Goal: Transaction & Acquisition: Download file/media

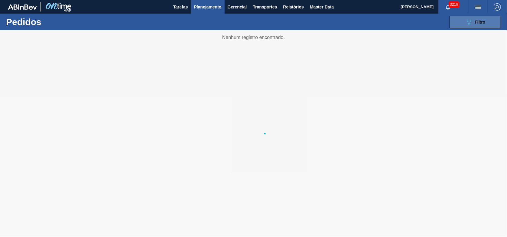
click at [467, 23] on icon "089F7B8B-B2A5-4AFE-B5C0-19BA573D28AC" at bounding box center [469, 21] width 7 height 7
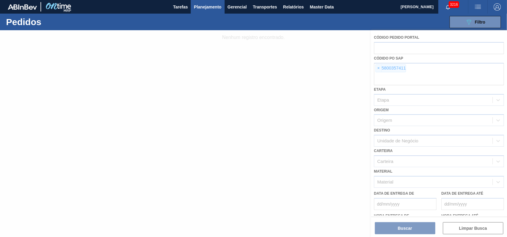
click at [375, 67] on div at bounding box center [253, 133] width 507 height 207
click at [380, 68] on div at bounding box center [253, 133] width 507 height 207
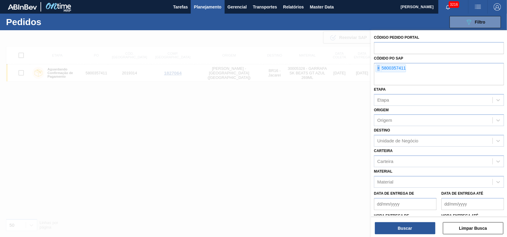
click at [380, 68] on span "×" at bounding box center [379, 68] width 6 height 7
click at [380, 74] on input "text" at bounding box center [439, 79] width 130 height 11
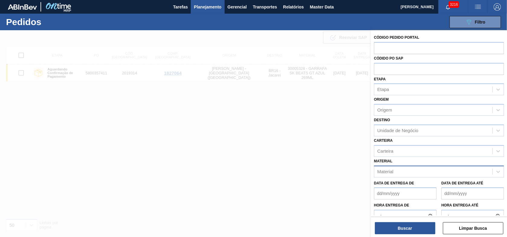
paste input "5800358323"
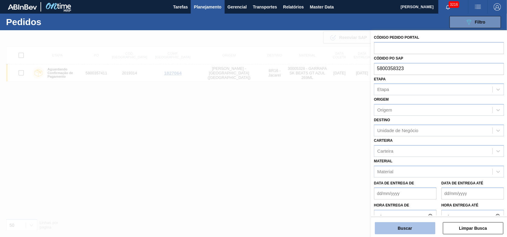
type input "5800358323"
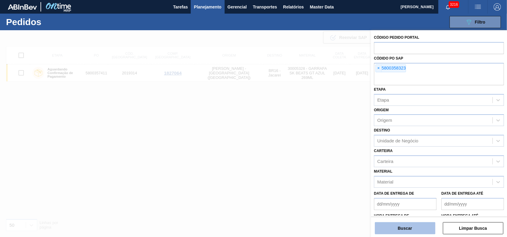
click at [396, 228] on button "Buscar" at bounding box center [405, 228] width 61 height 12
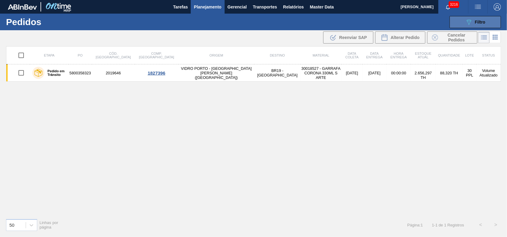
click at [476, 22] on span "Filtro" at bounding box center [480, 22] width 11 height 5
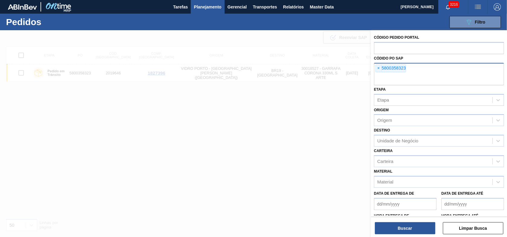
click at [380, 69] on span "×" at bounding box center [379, 68] width 6 height 7
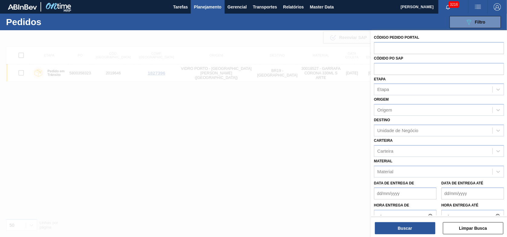
paste input "5800358013"
type input "5800358013"
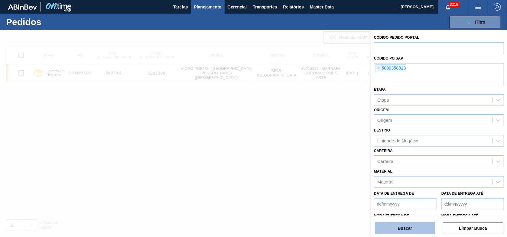
click at [397, 224] on button "Buscar" at bounding box center [405, 228] width 61 height 12
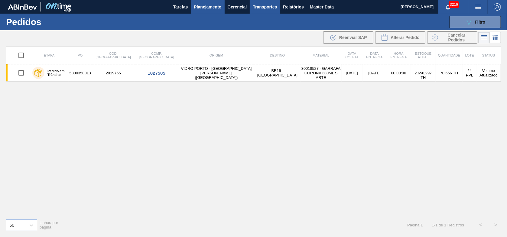
click at [267, 3] on button "Transportes" at bounding box center [265, 7] width 30 height 14
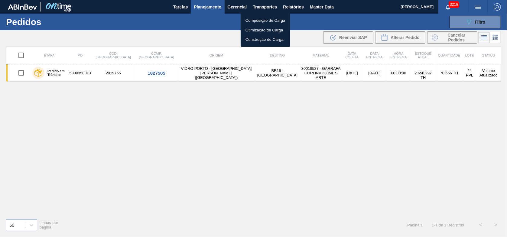
click at [220, 5] on div at bounding box center [253, 118] width 507 height 237
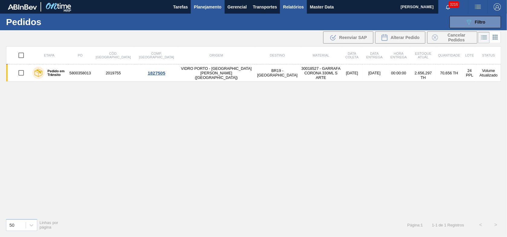
click at [288, 5] on span "Relatórios" at bounding box center [293, 6] width 21 height 7
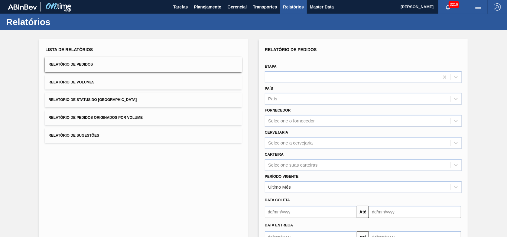
click at [129, 123] on button "Relatório de Pedidos Originados por Volume" at bounding box center [143, 117] width 197 height 15
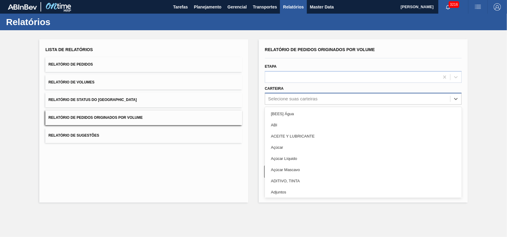
click at [286, 101] on div "Selecione suas carteiras" at bounding box center [357, 99] width 185 height 9
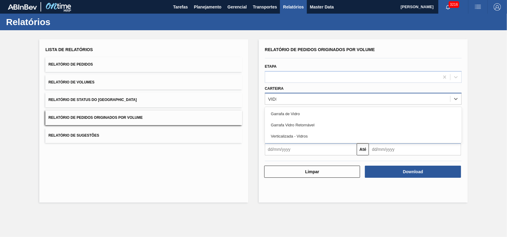
type input "VIDRO"
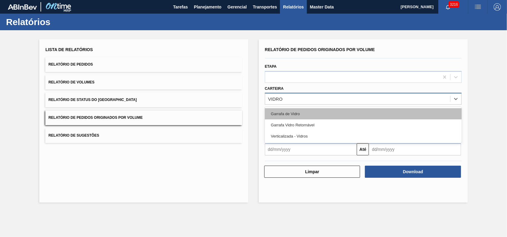
click at [299, 113] on div "Garrafa de Vidro" at bounding box center [363, 113] width 197 height 11
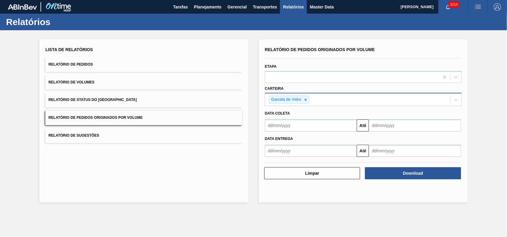
drag, startPoint x: 397, startPoint y: 175, endPoint x: 306, endPoint y: 116, distance: 108.5
click at [307, 117] on div "Relatório de Pedidos Originados por Volume Etapa Carteira Garrafa [PERSON_NAME]…" at bounding box center [363, 112] width 197 height 135
click at [309, 124] on input "text" at bounding box center [311, 125] width 92 height 12
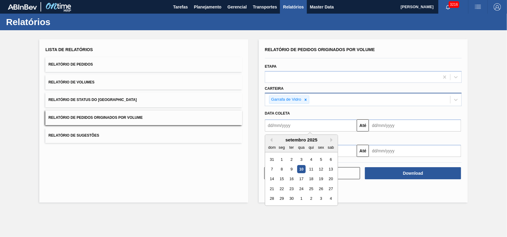
click at [315, 127] on input "text" at bounding box center [311, 125] width 92 height 12
click at [280, 160] on div "1" at bounding box center [282, 159] width 8 height 8
type input "[DATE]"
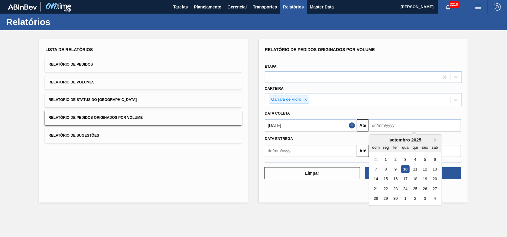
click at [381, 130] on input "text" at bounding box center [415, 125] width 92 height 12
type input "[DATE]"
click at [316, 200] on div "Relatório de Pedidos Originados por Volume Etapa Carteira Garrafa [PERSON_NAME]…" at bounding box center [363, 120] width 209 height 163
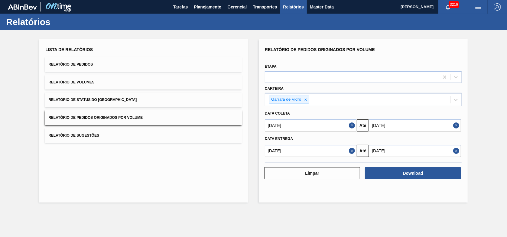
click at [351, 147] on button "Close" at bounding box center [353, 151] width 8 height 12
click at [456, 151] on button "Close" at bounding box center [457, 151] width 8 height 12
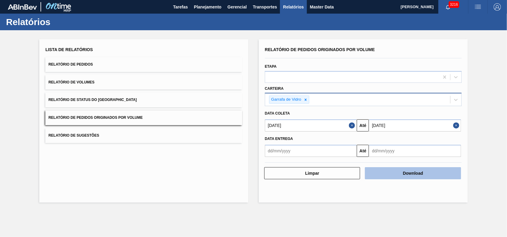
click at [414, 174] on button "Download" at bounding box center [413, 173] width 96 height 12
